Goal: Information Seeking & Learning: Learn about a topic

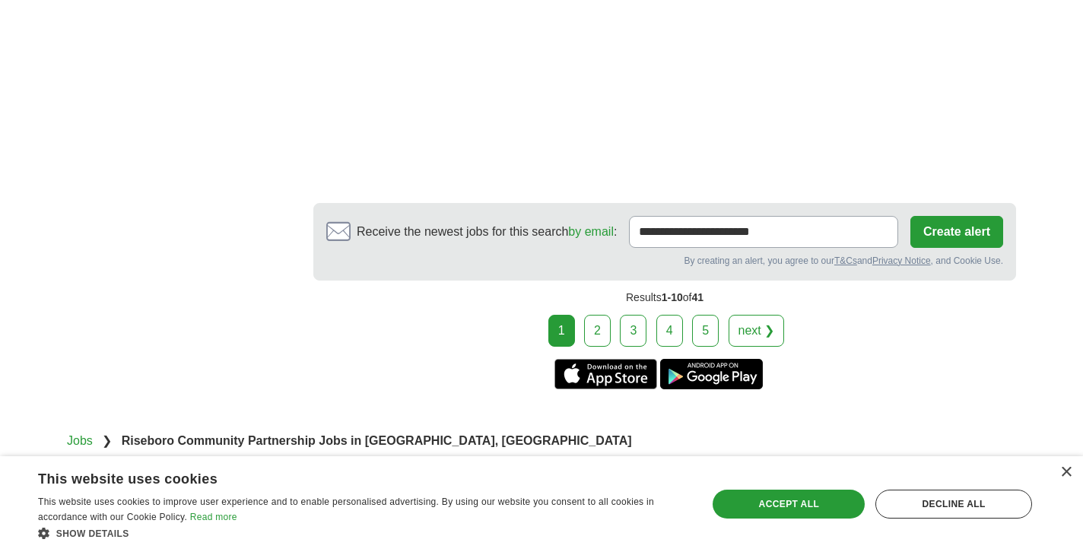
scroll to position [2916, 0]
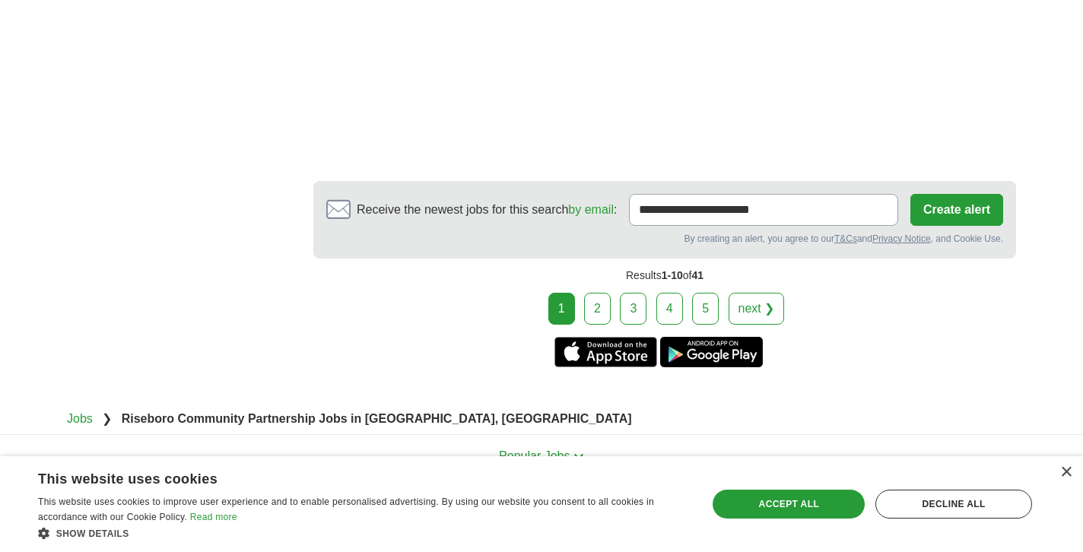
click at [611, 293] on link "2" at bounding box center [597, 309] width 27 height 32
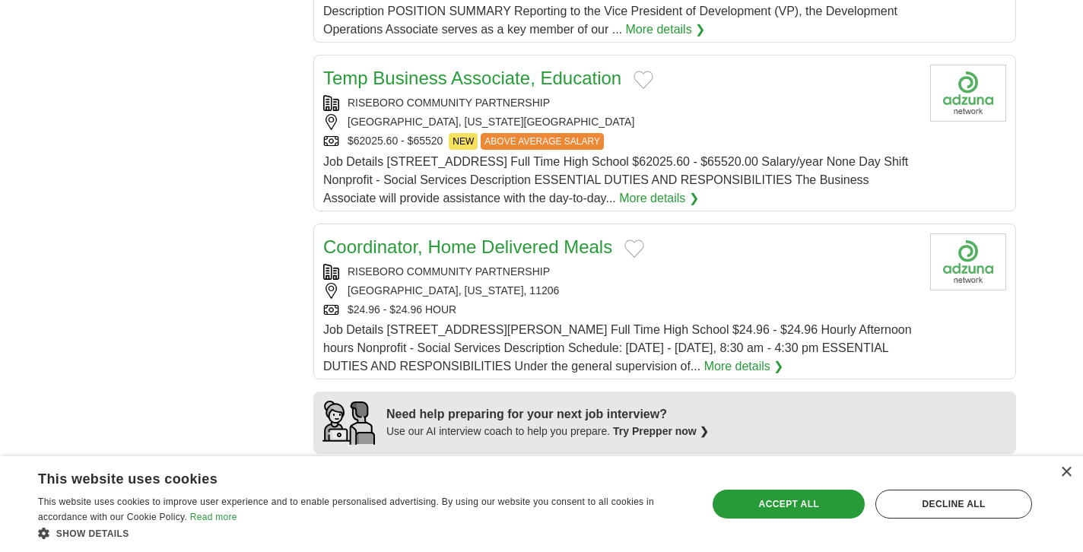
scroll to position [917, 0]
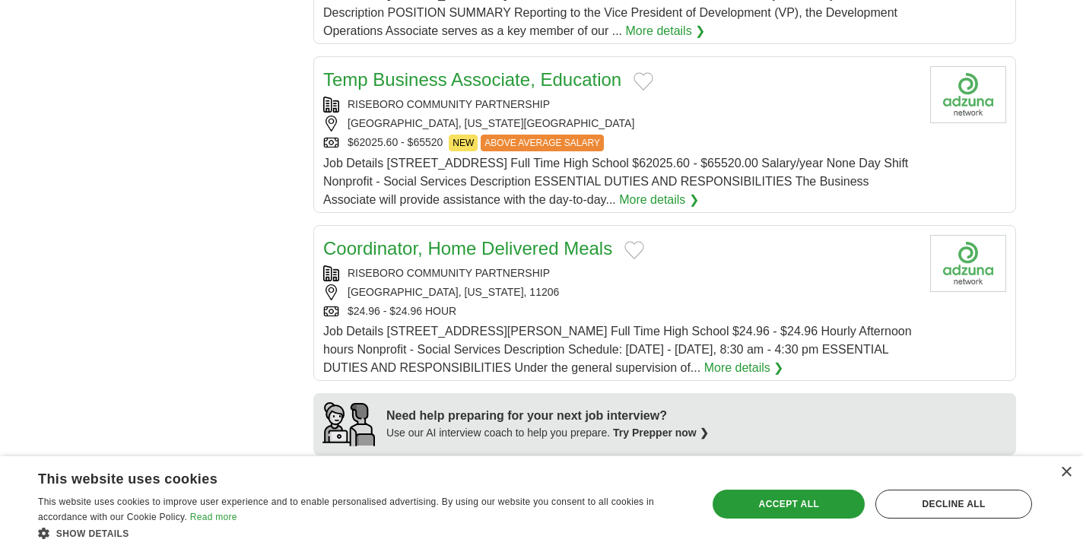
click at [537, 90] on link "Temp Business Associate, Education" at bounding box center [472, 79] width 298 height 21
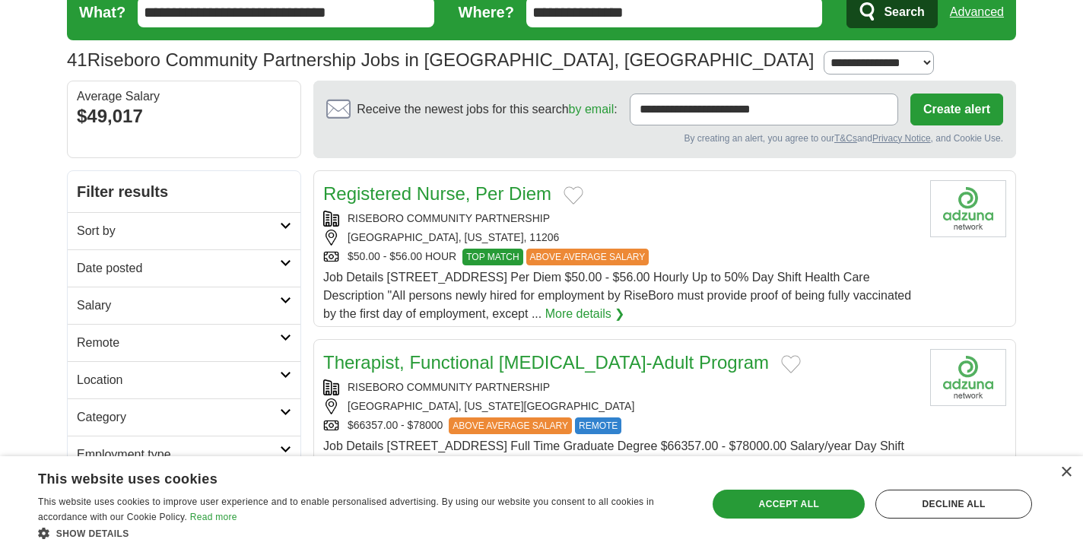
scroll to position [148, 0]
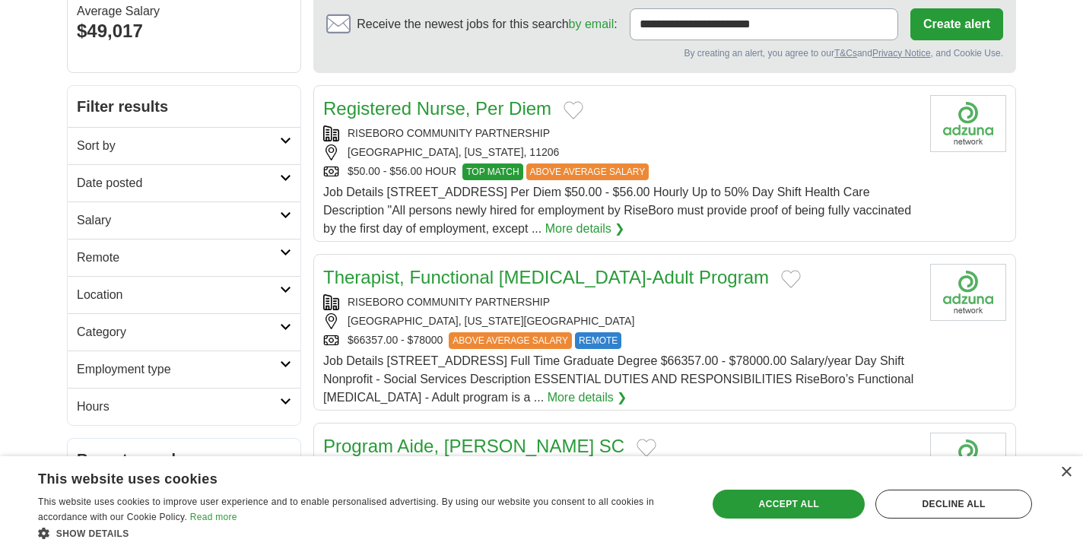
click at [185, 222] on h2 "Salary" at bounding box center [178, 220] width 203 height 18
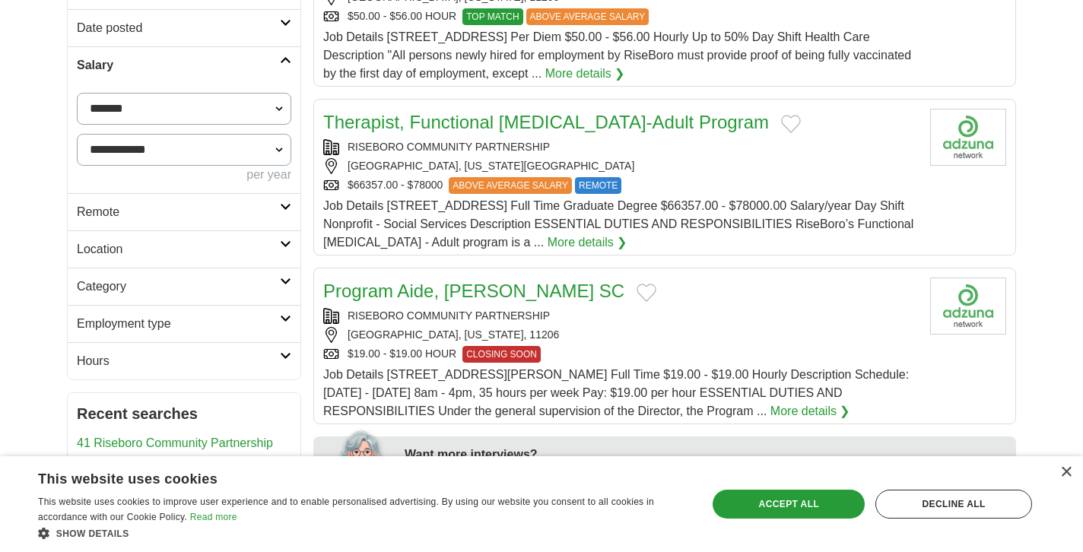
scroll to position [318, 0]
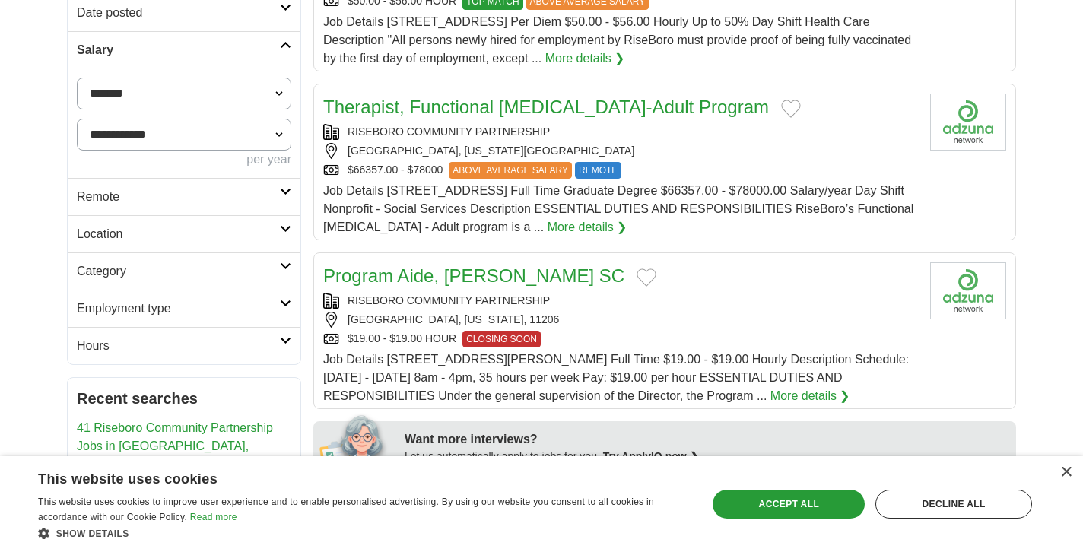
click at [158, 262] on h2 "Category" at bounding box center [178, 271] width 203 height 18
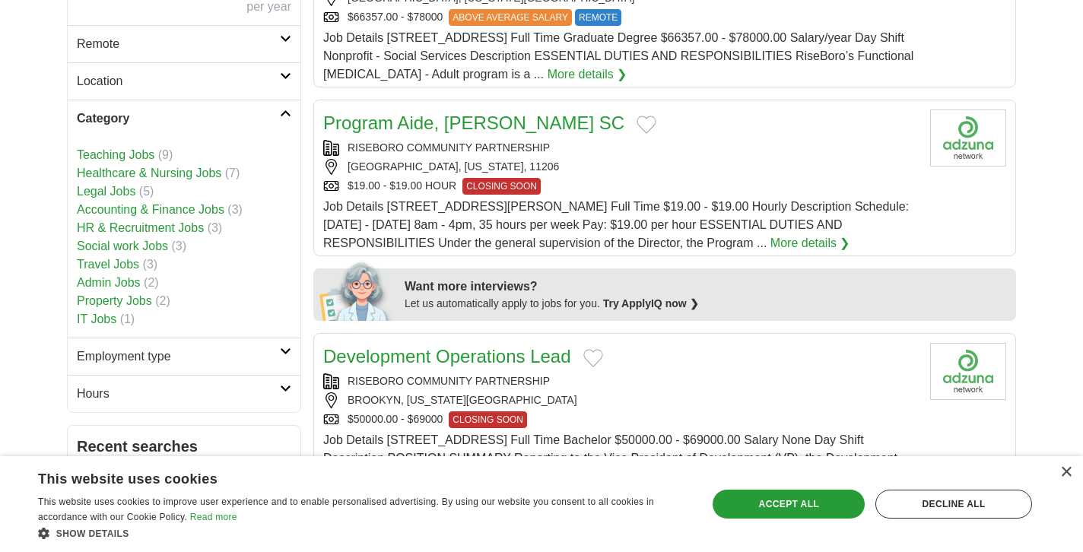
scroll to position [472, 0]
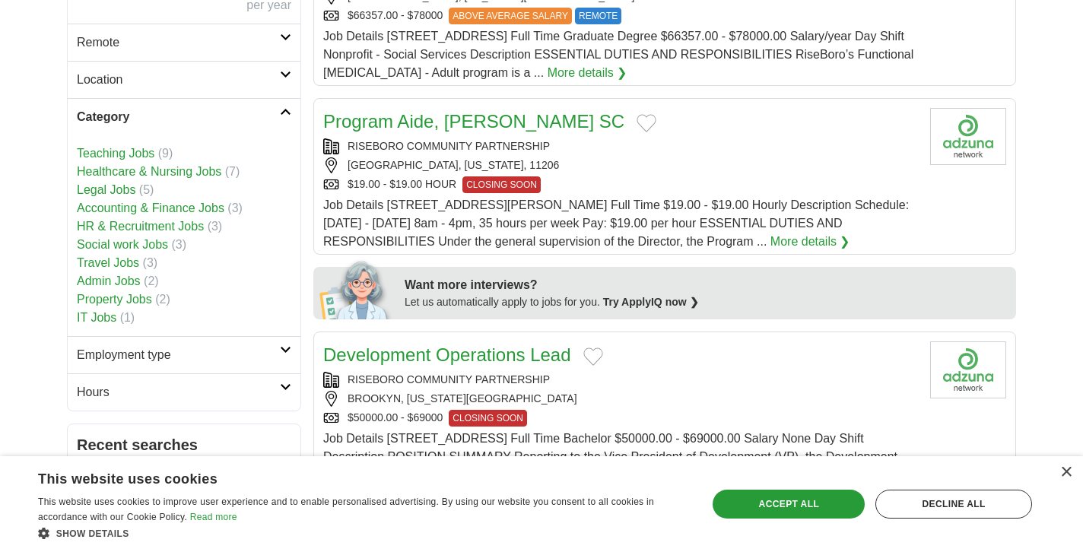
click at [133, 285] on link "Admin Jobs" at bounding box center [109, 281] width 64 height 13
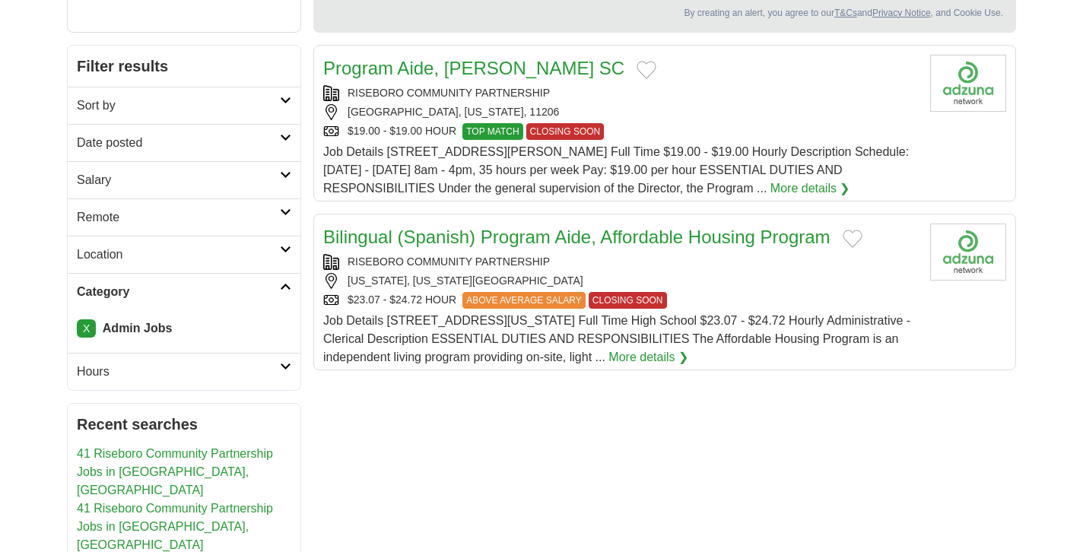
scroll to position [202, 0]
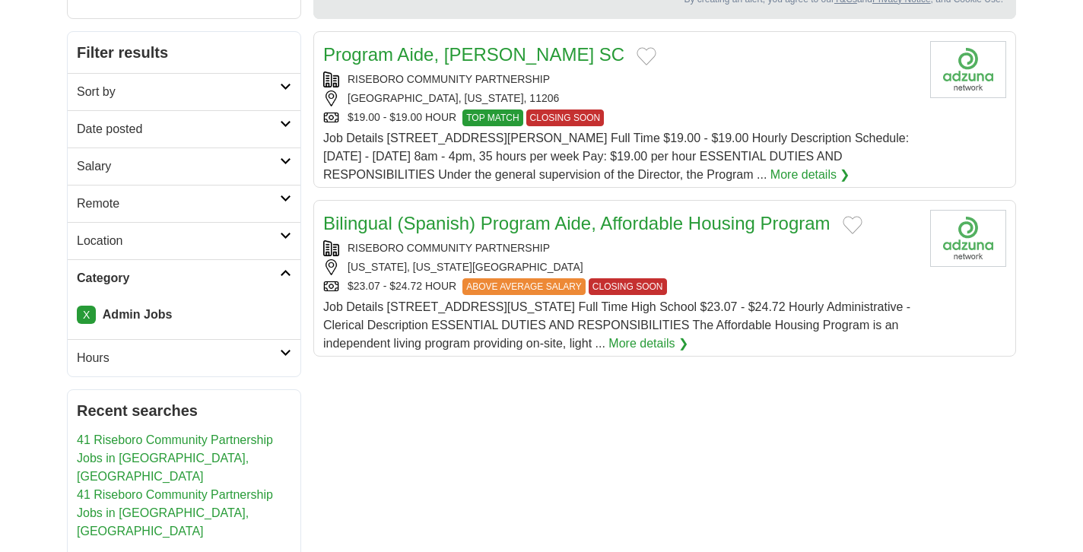
click at [85, 323] on link "X" at bounding box center [86, 315] width 19 height 18
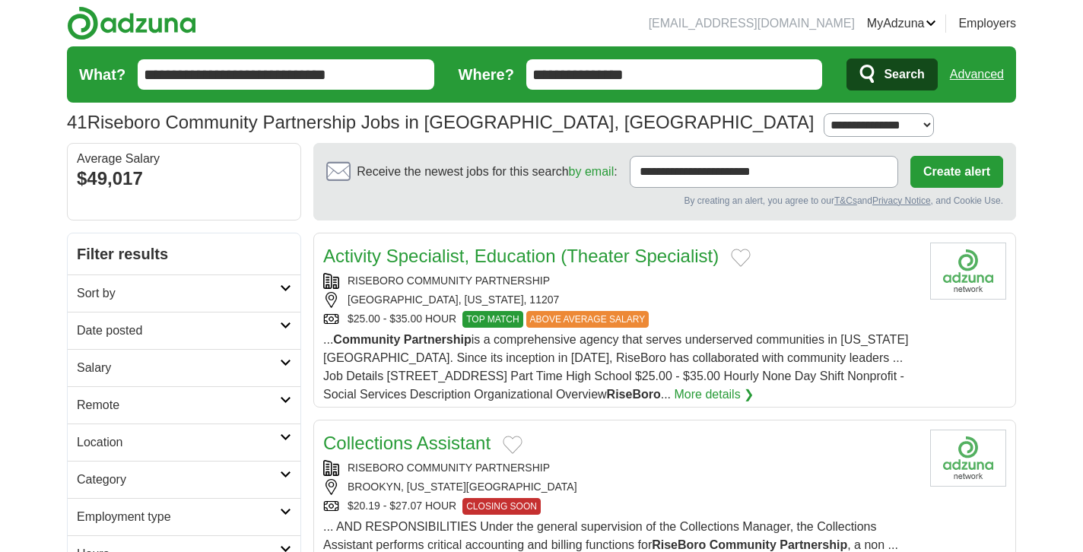
click at [103, 312] on link "Date posted" at bounding box center [184, 330] width 233 height 37
click at [104, 298] on h2 "Sort by" at bounding box center [178, 294] width 203 height 18
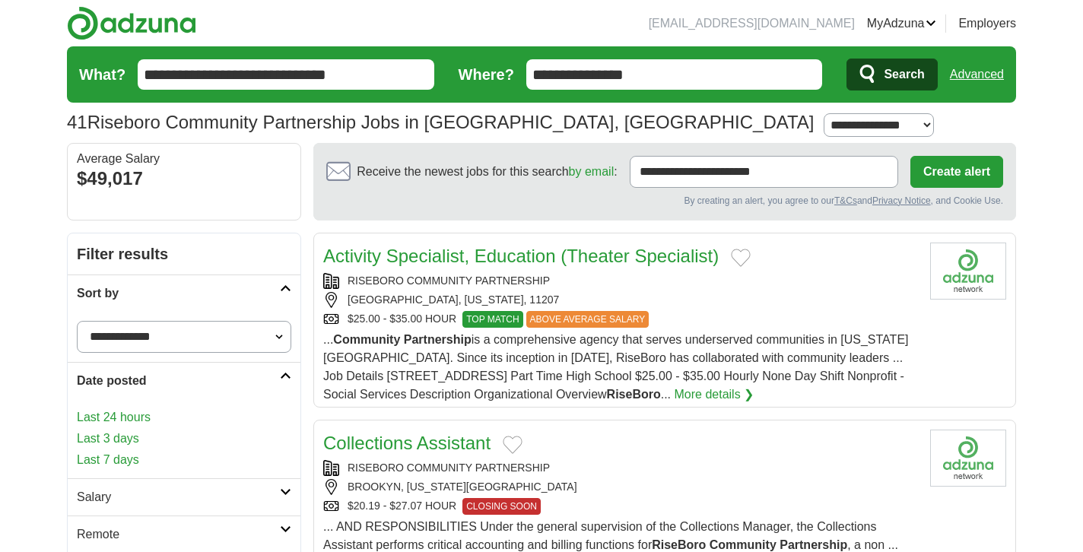
scroll to position [121, 0]
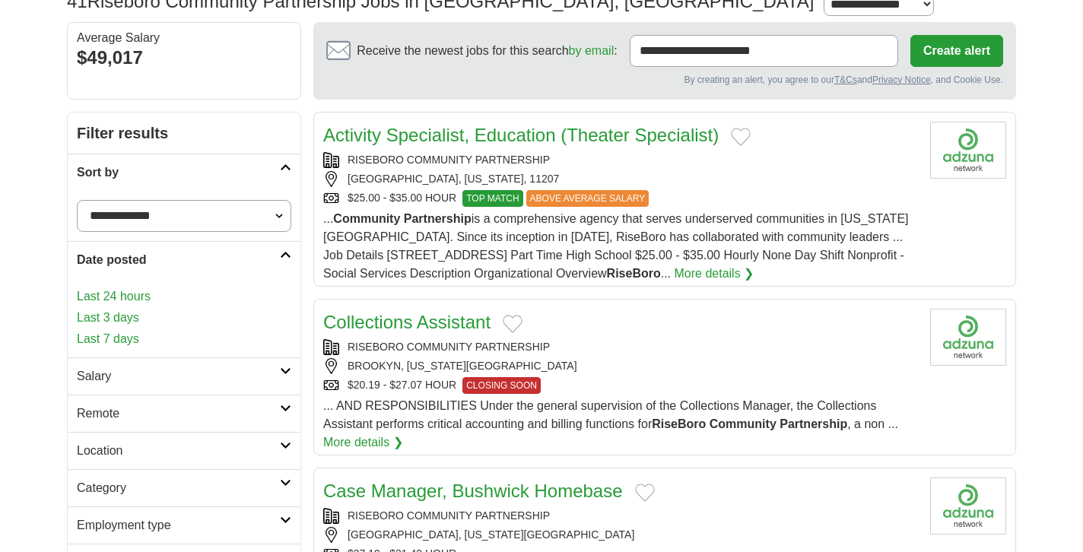
click at [133, 221] on select "**********" at bounding box center [184, 216] width 215 height 32
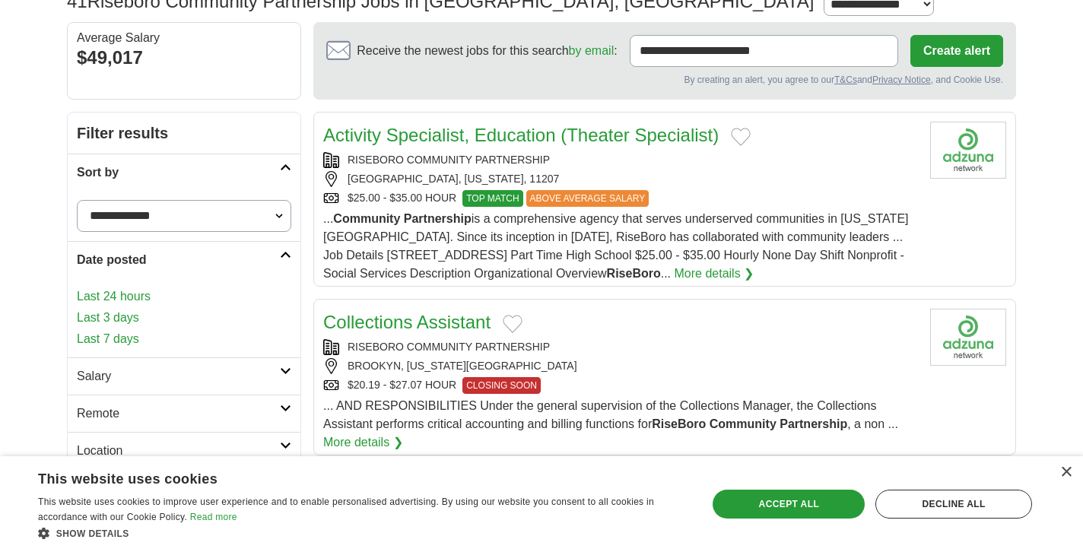
select select "**********"
click at [77, 200] on select "**********" at bounding box center [184, 216] width 215 height 32
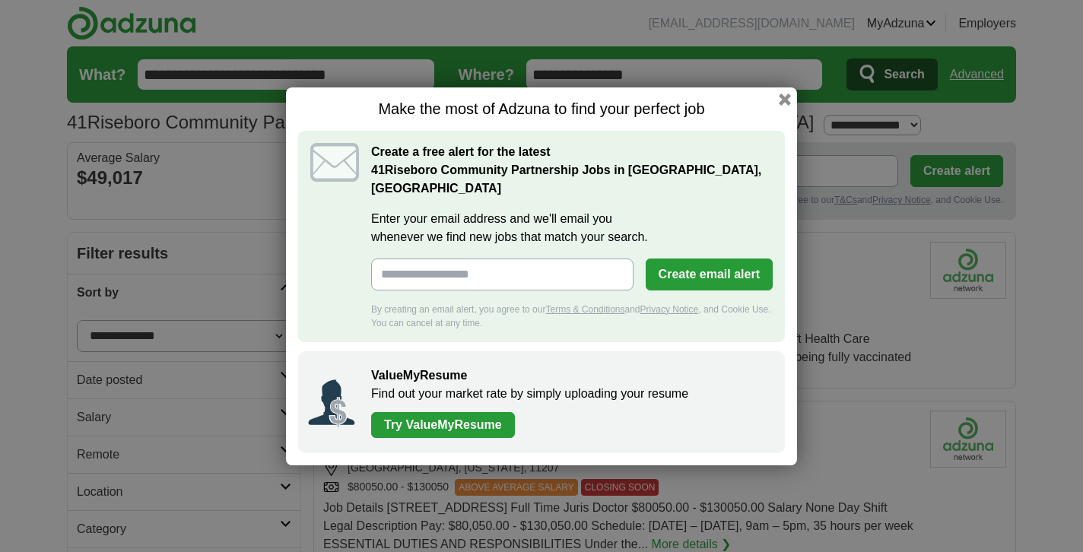
click at [785, 106] on button "button" at bounding box center [785, 100] width 12 height 12
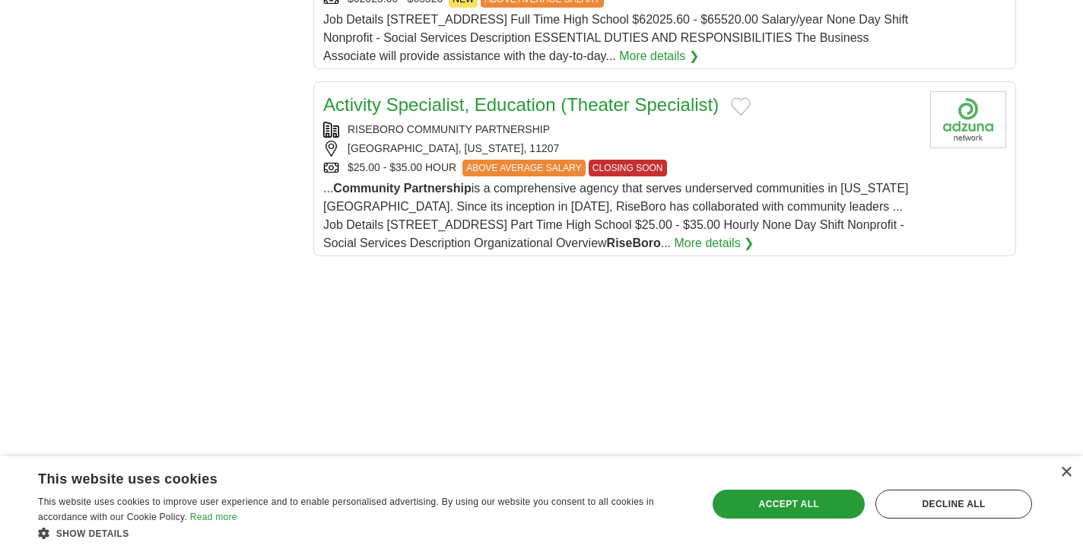
scroll to position [2027, 0]
